Goal: Task Accomplishment & Management: Manage account settings

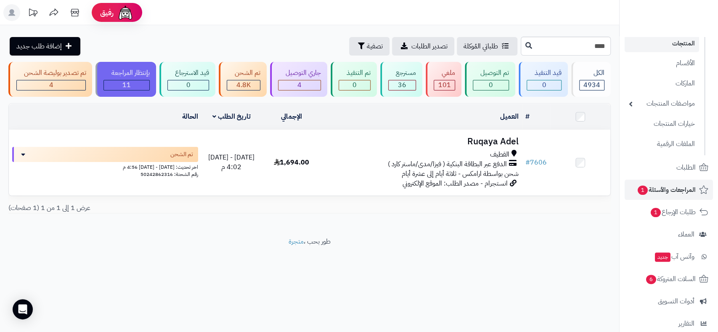
scroll to position [47, 0]
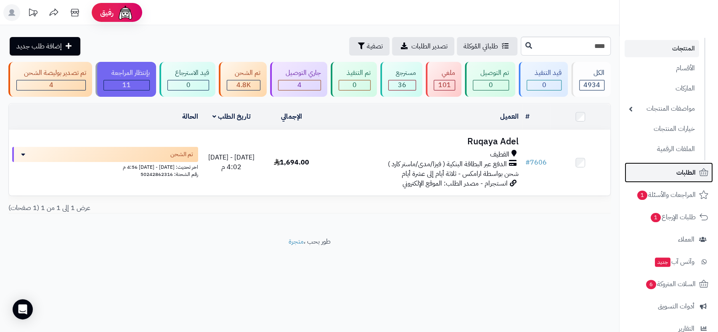
click at [676, 173] on link "الطلبات" at bounding box center [669, 172] width 88 height 20
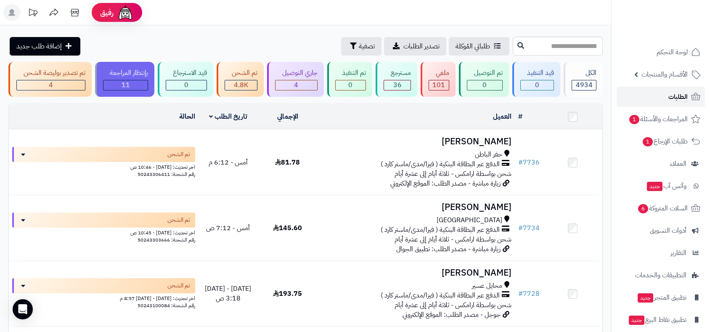
click at [676, 100] on span "الطلبات" at bounding box center [678, 97] width 19 height 12
